Goal: Information Seeking & Learning: Learn about a topic

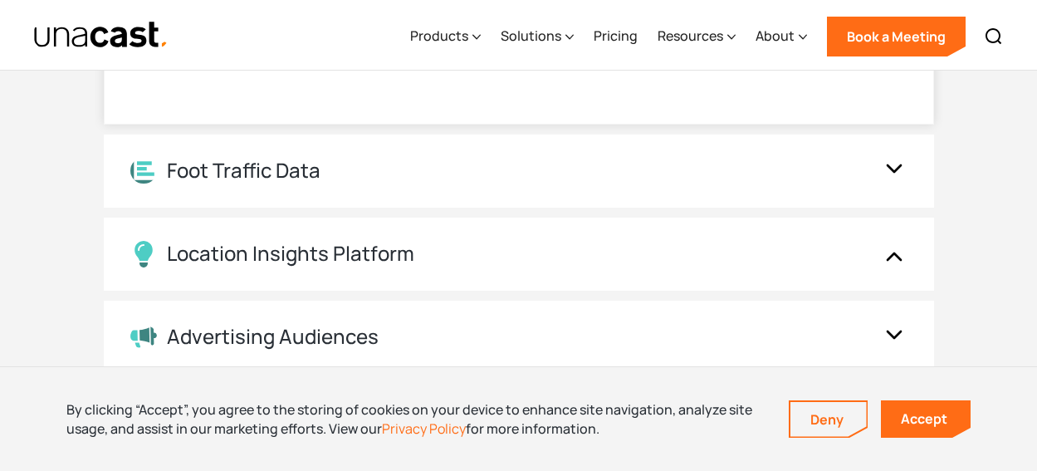
scroll to position [1905, 0]
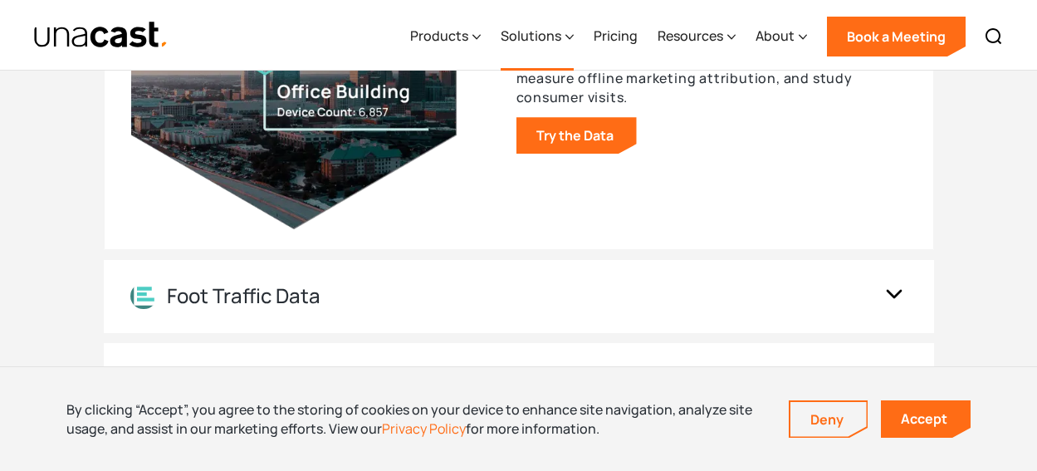
click at [545, 40] on div "Solutions" at bounding box center [531, 36] width 61 height 20
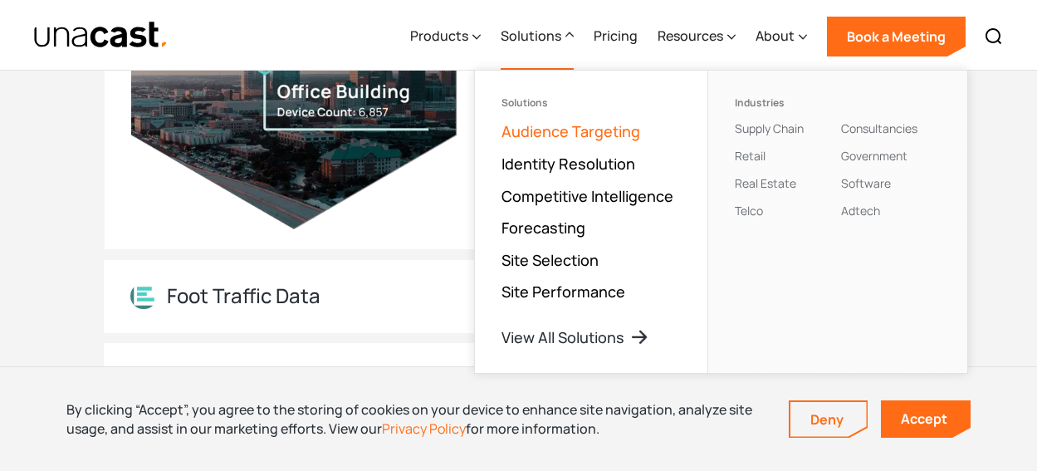
click at [537, 125] on link "Audience Targeting" at bounding box center [571, 131] width 139 height 20
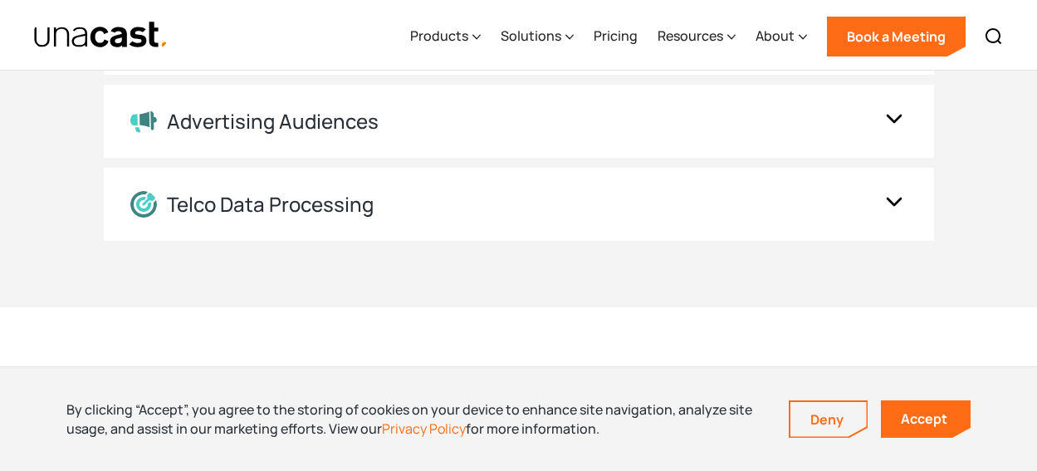
scroll to position [3503, 0]
